Goal: Transaction & Acquisition: Purchase product/service

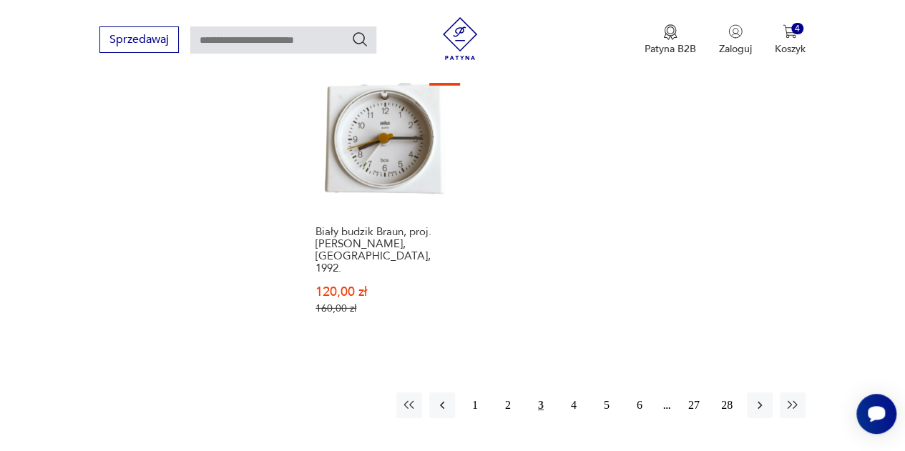
scroll to position [2095, 0]
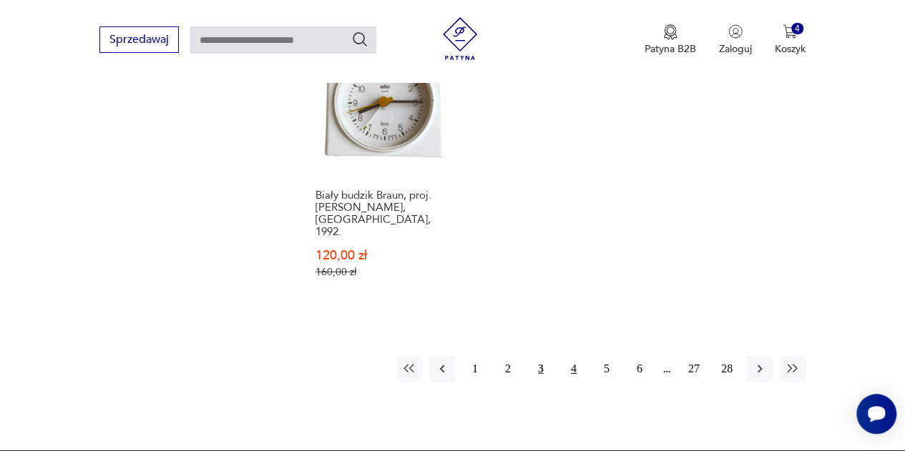
click at [579, 356] on button "4" at bounding box center [574, 369] width 26 height 26
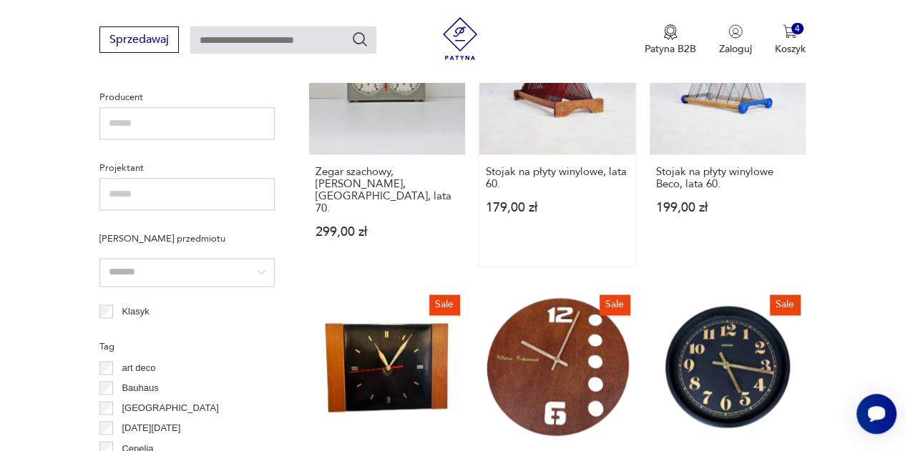
scroll to position [766, 0]
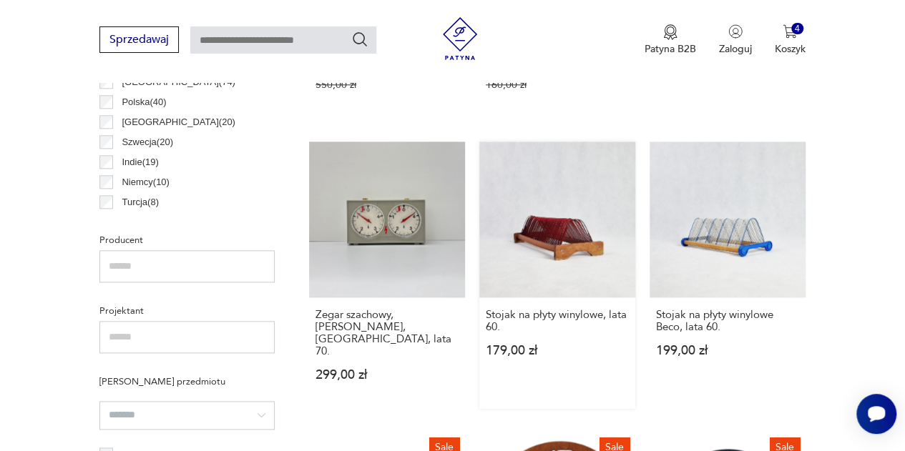
click at [612, 221] on link "Stojak na płyty winylowe, lata 60. 179,00 zł" at bounding box center [557, 275] width 156 height 267
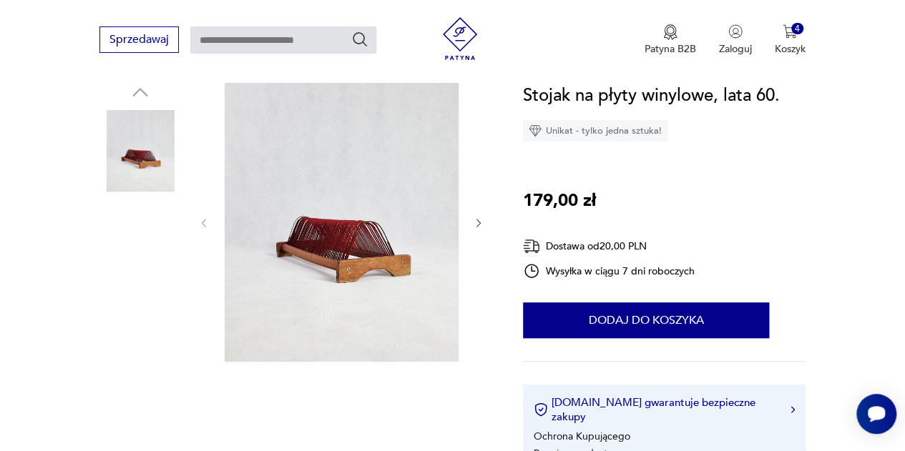
scroll to position [143, 0]
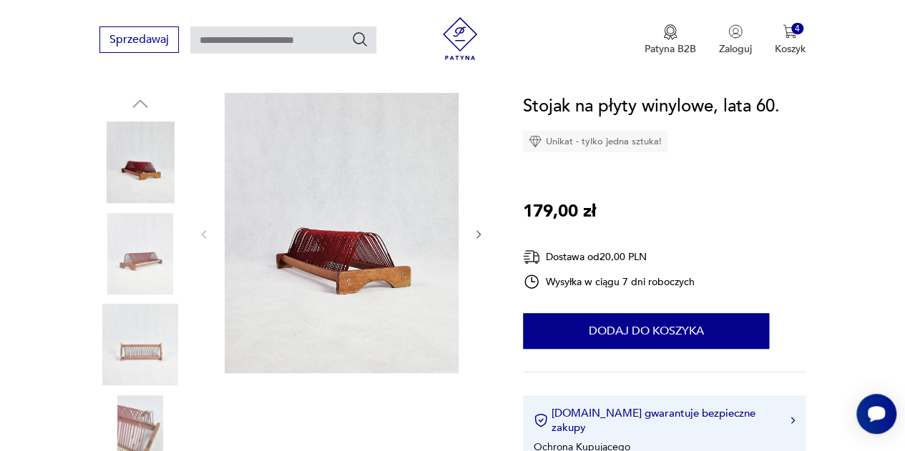
click at [165, 263] on img at bounding box center [140, 254] width 82 height 82
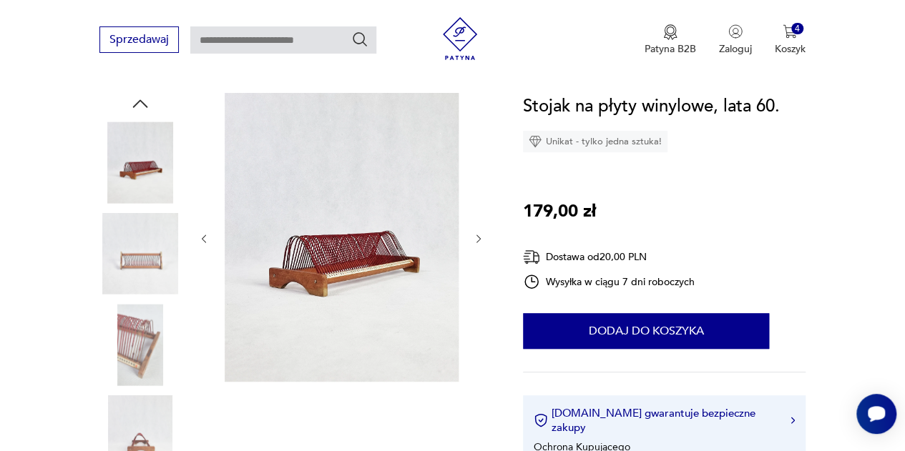
click at [157, 281] on img at bounding box center [140, 254] width 82 height 82
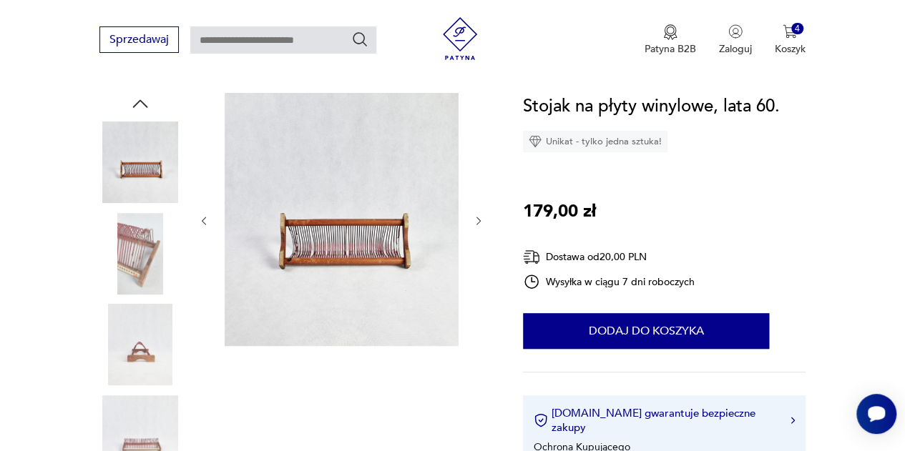
click at [149, 344] on img at bounding box center [140, 345] width 82 height 82
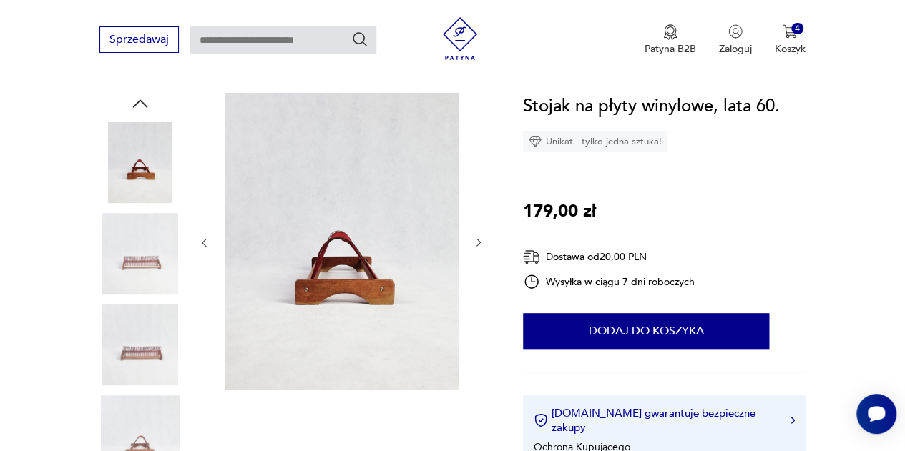
click at [132, 343] on img at bounding box center [140, 345] width 82 height 82
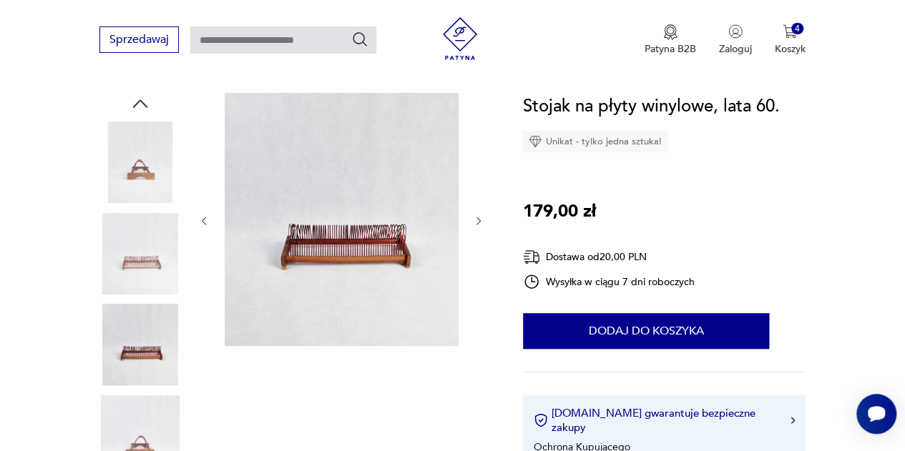
scroll to position [215, 0]
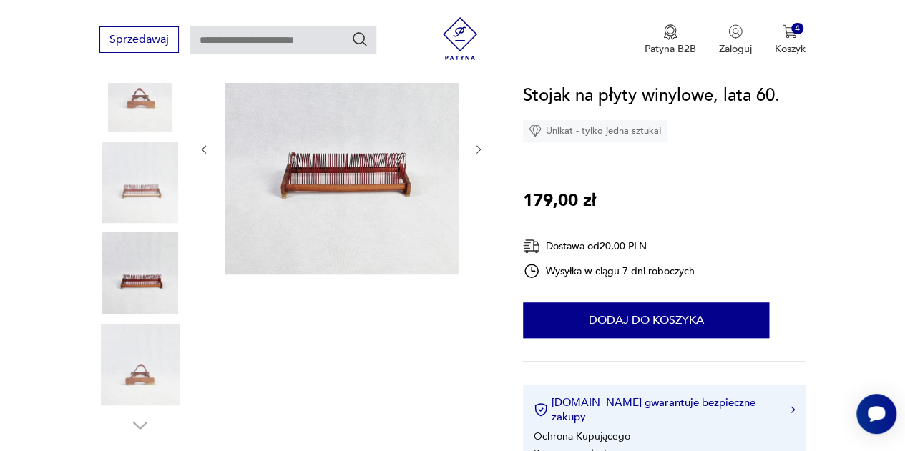
click at [137, 338] on img at bounding box center [140, 365] width 82 height 82
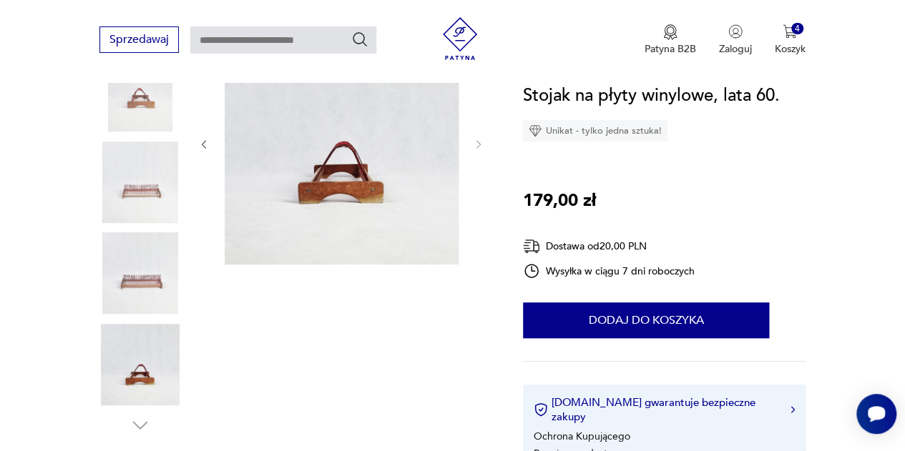
click at [135, 285] on img at bounding box center [140, 273] width 82 height 82
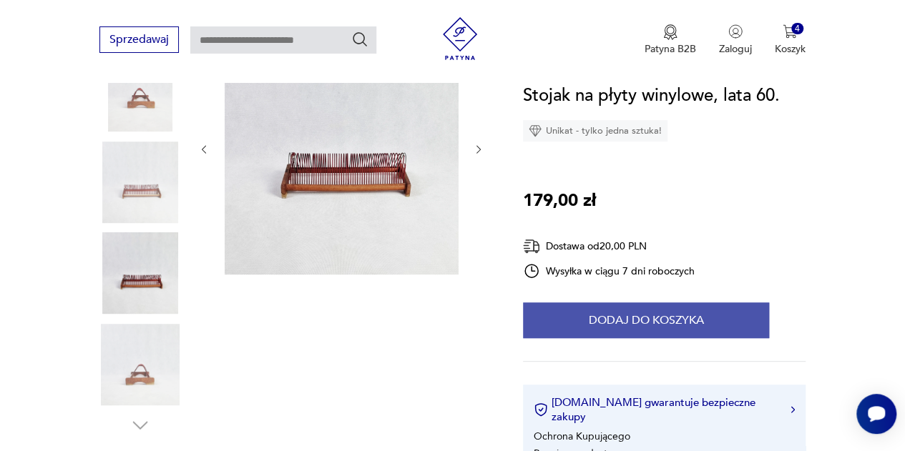
click at [687, 331] on button "Dodaj do koszyka" at bounding box center [646, 321] width 246 height 36
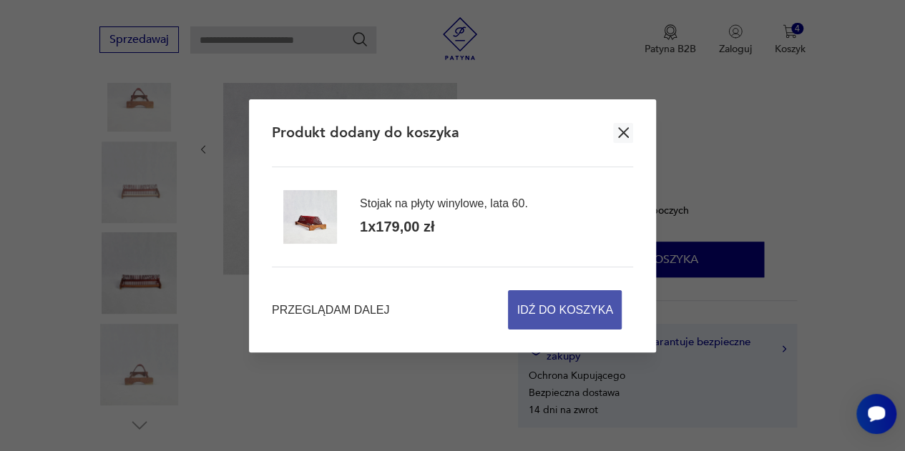
click at [601, 313] on span "Idź do koszyka" at bounding box center [565, 310] width 96 height 38
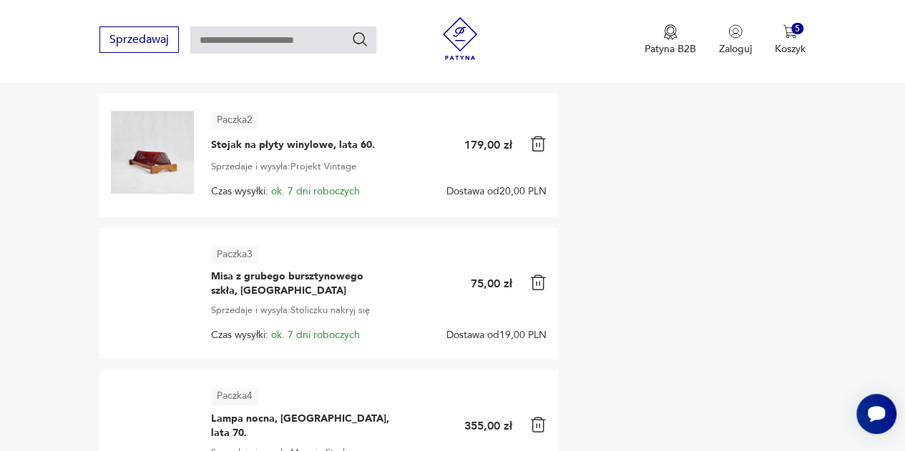
scroll to position [358, 0]
